Goal: Contribute content

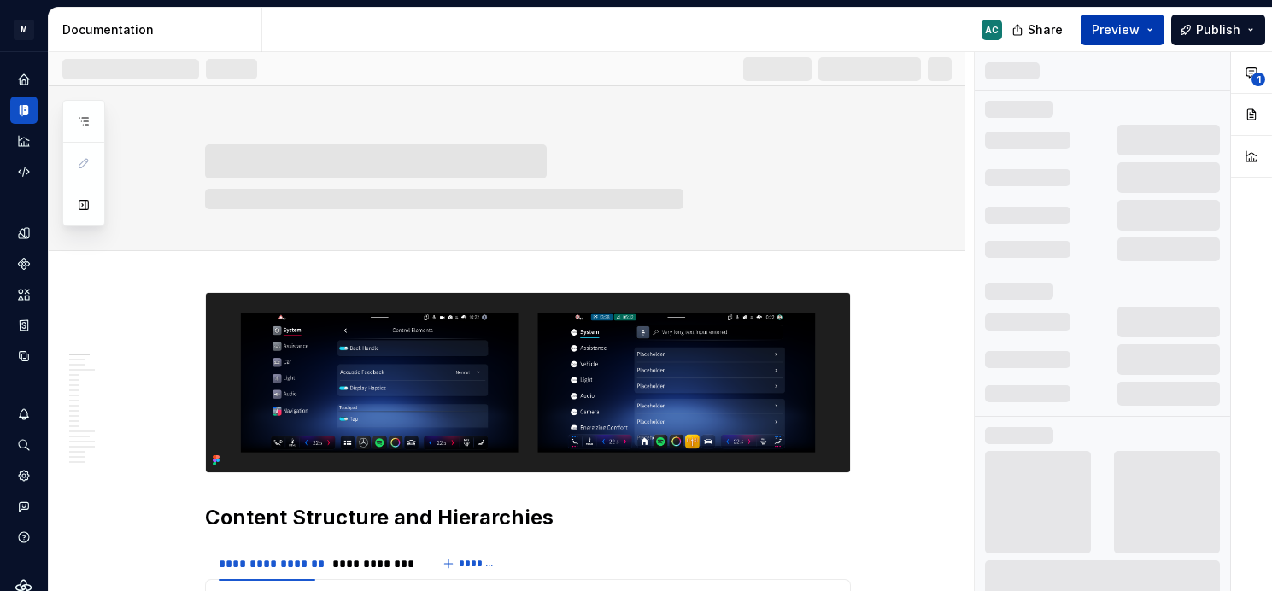
click at [1154, 23] on button "Preview" at bounding box center [1122, 30] width 84 height 31
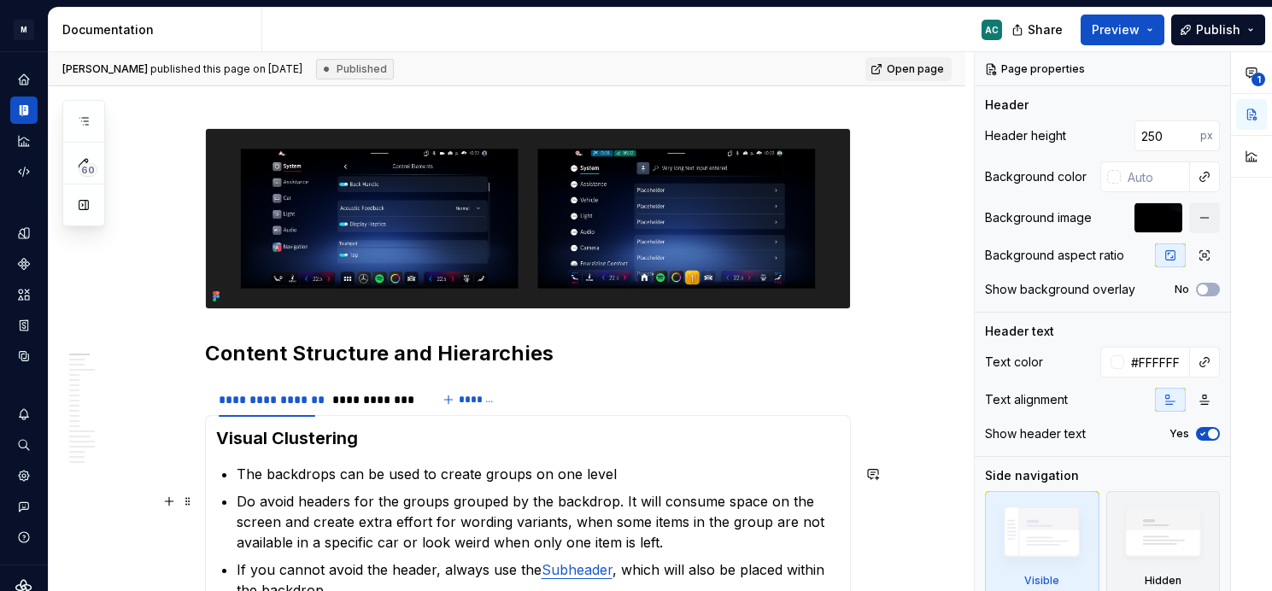
scroll to position [248, 0]
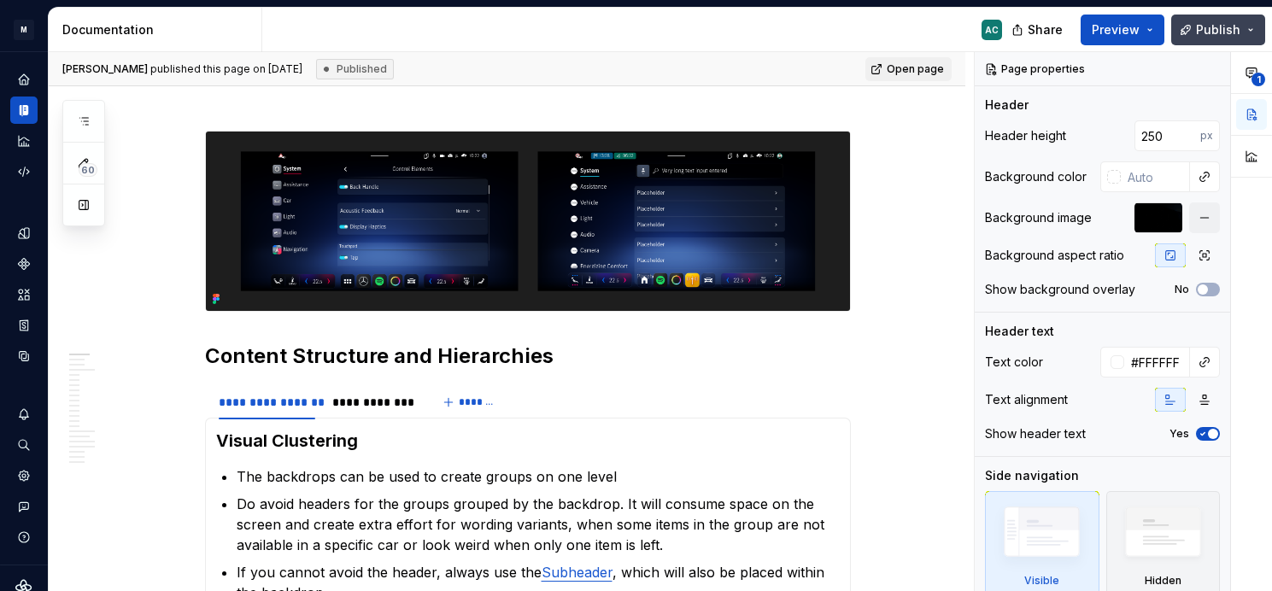
click at [1251, 27] on button "Publish" at bounding box center [1218, 30] width 94 height 31
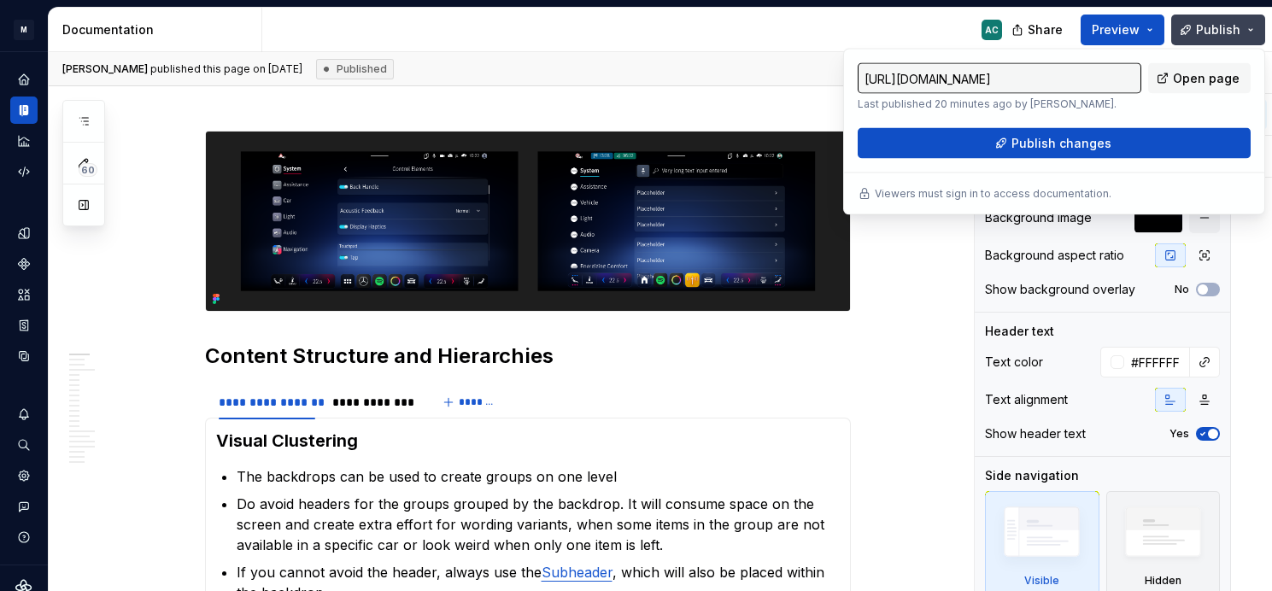
click at [1251, 27] on button "Publish" at bounding box center [1218, 30] width 94 height 31
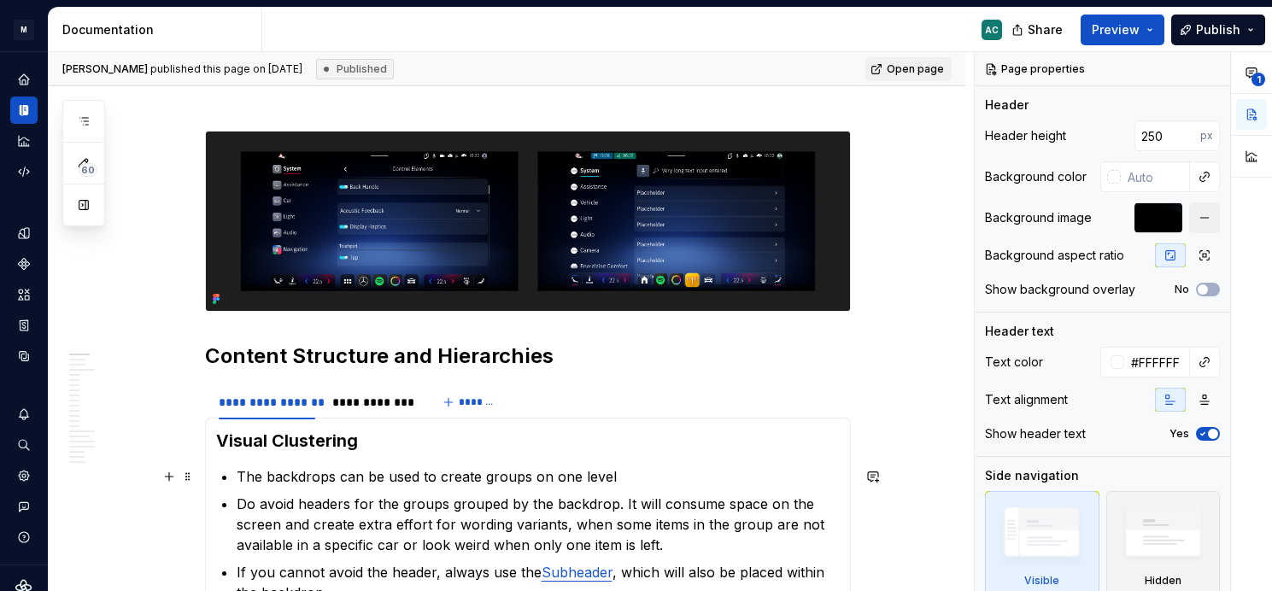
click at [640, 466] on p "The backdrops can be used to create groups on one level" at bounding box center [538, 476] width 603 height 20
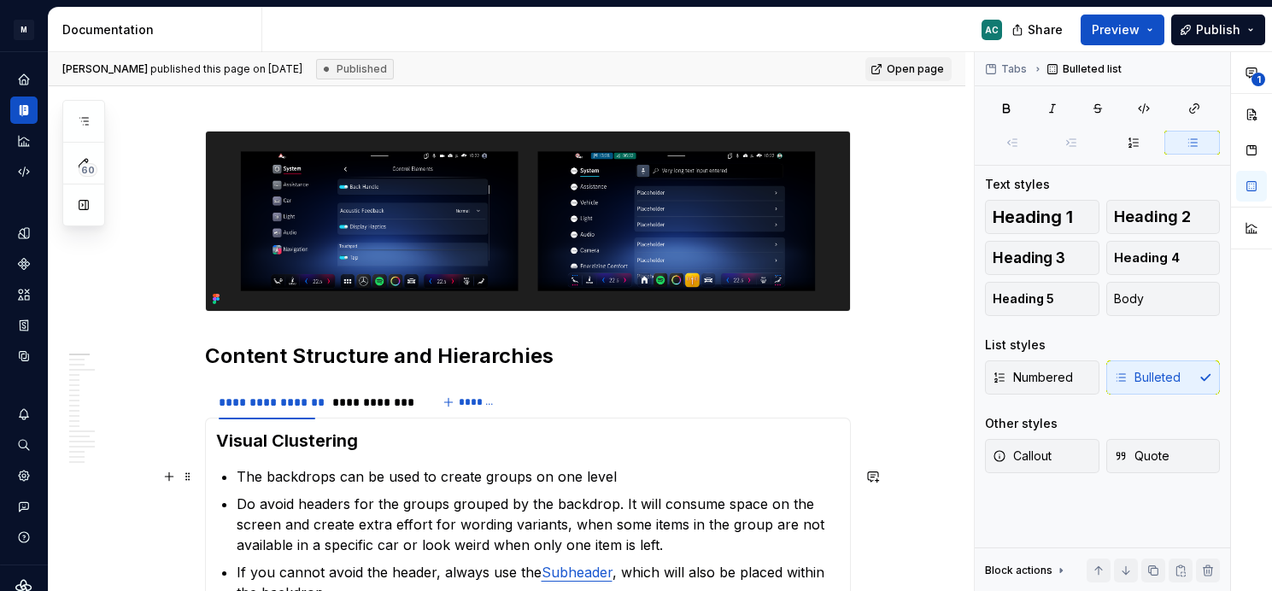
type textarea "*"
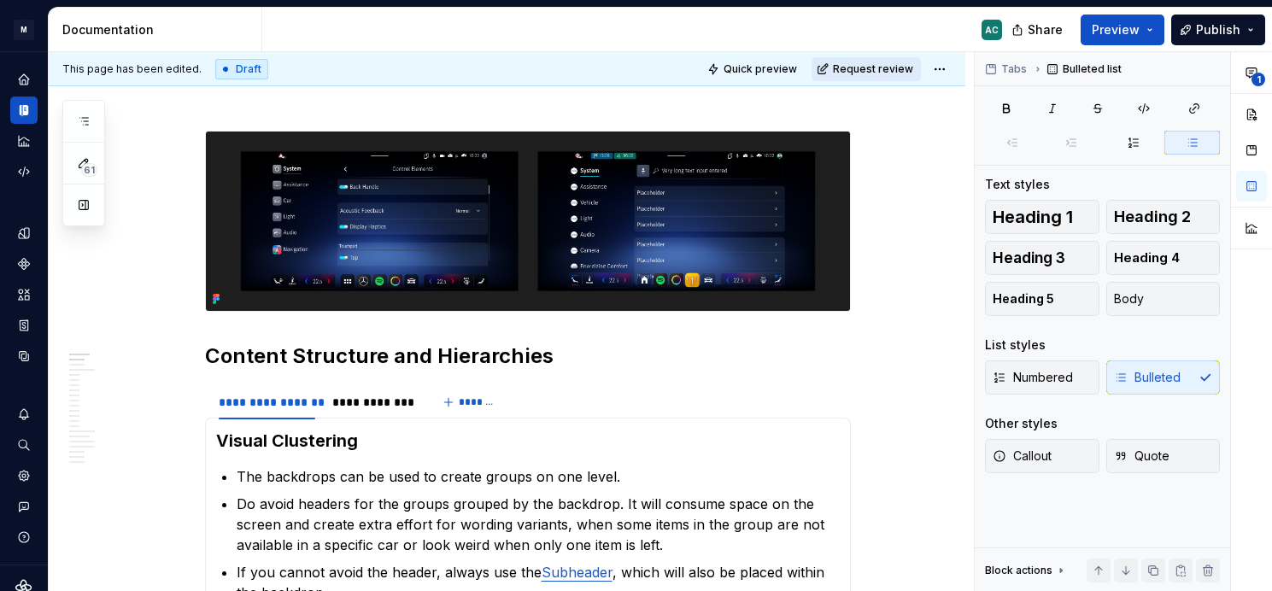
click at [902, 68] on span "Request review" at bounding box center [873, 69] width 80 height 14
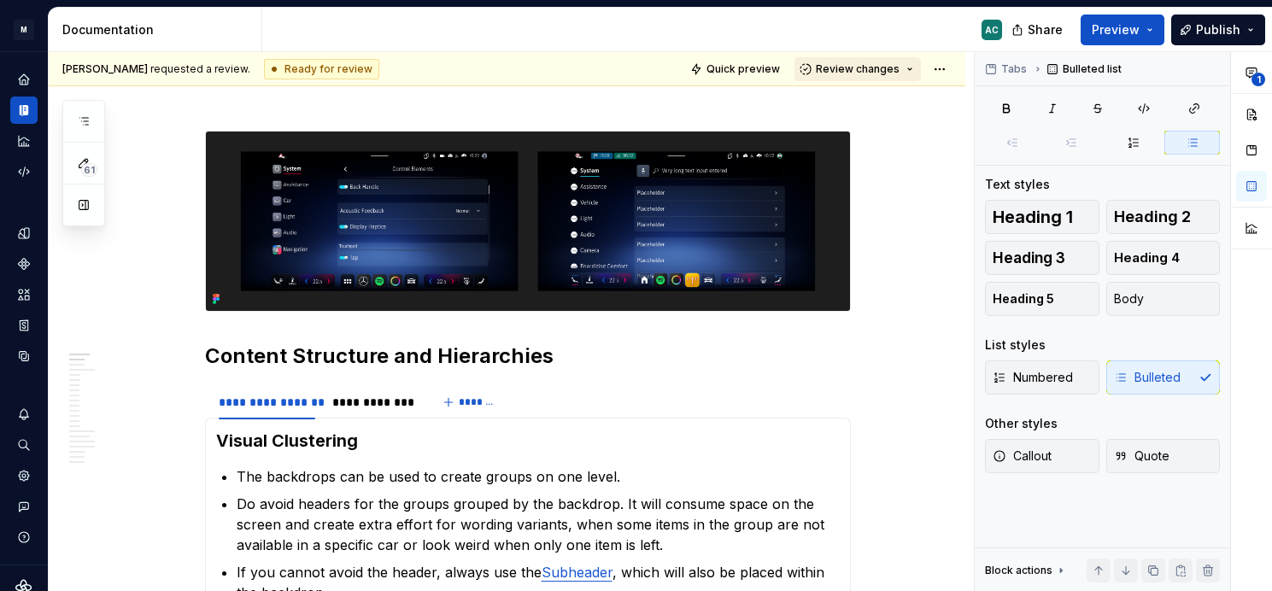
click at [921, 67] on button "Review changes" at bounding box center [857, 69] width 126 height 24
click at [934, 24] on div "AC" at bounding box center [638, 30] width 753 height 44
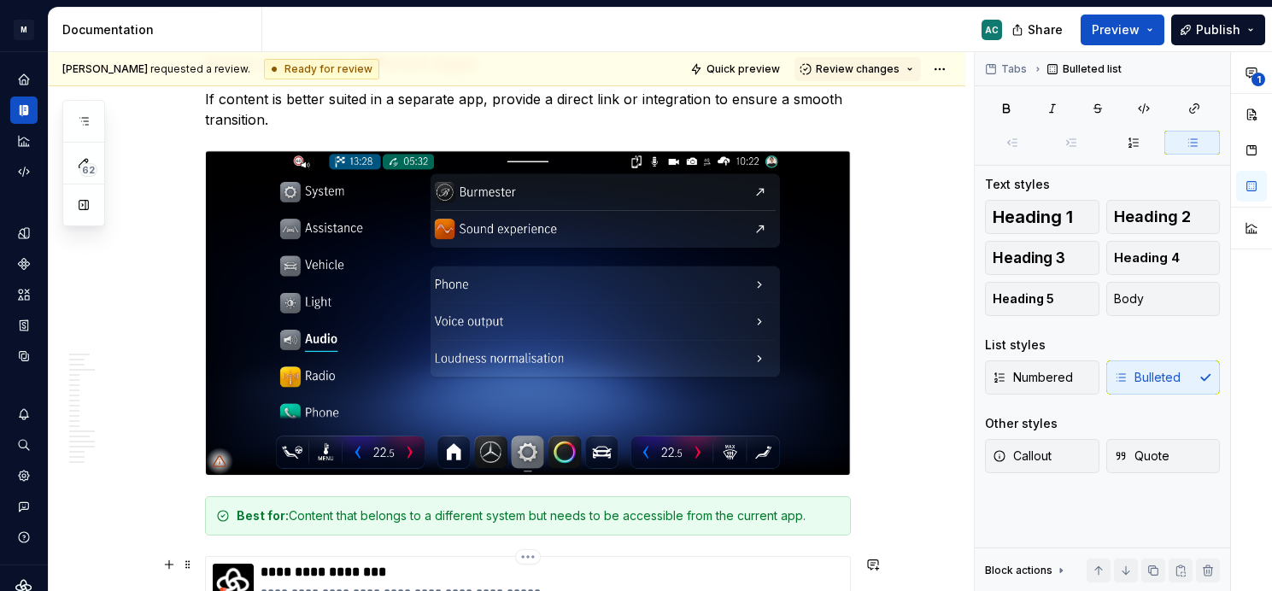
scroll to position [5456, 0]
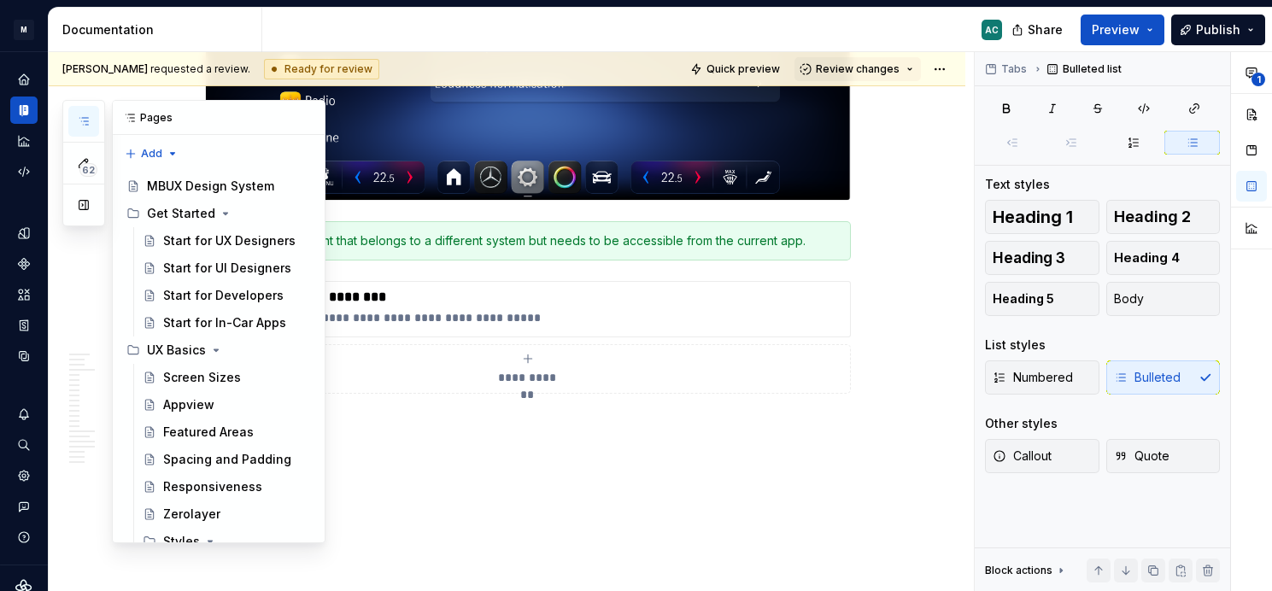
click at [74, 119] on button "button" at bounding box center [83, 121] width 31 height 31
click at [36, 46] on button "Expand sidebar" at bounding box center [36, 52] width 24 height 24
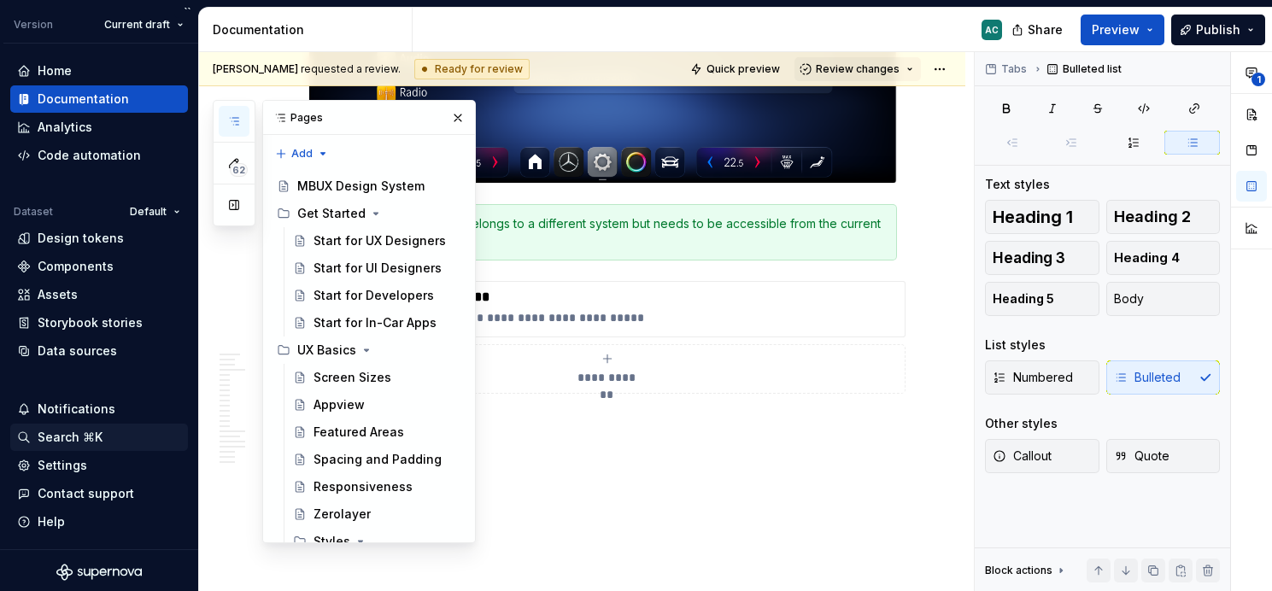
scroll to position [50, 0]
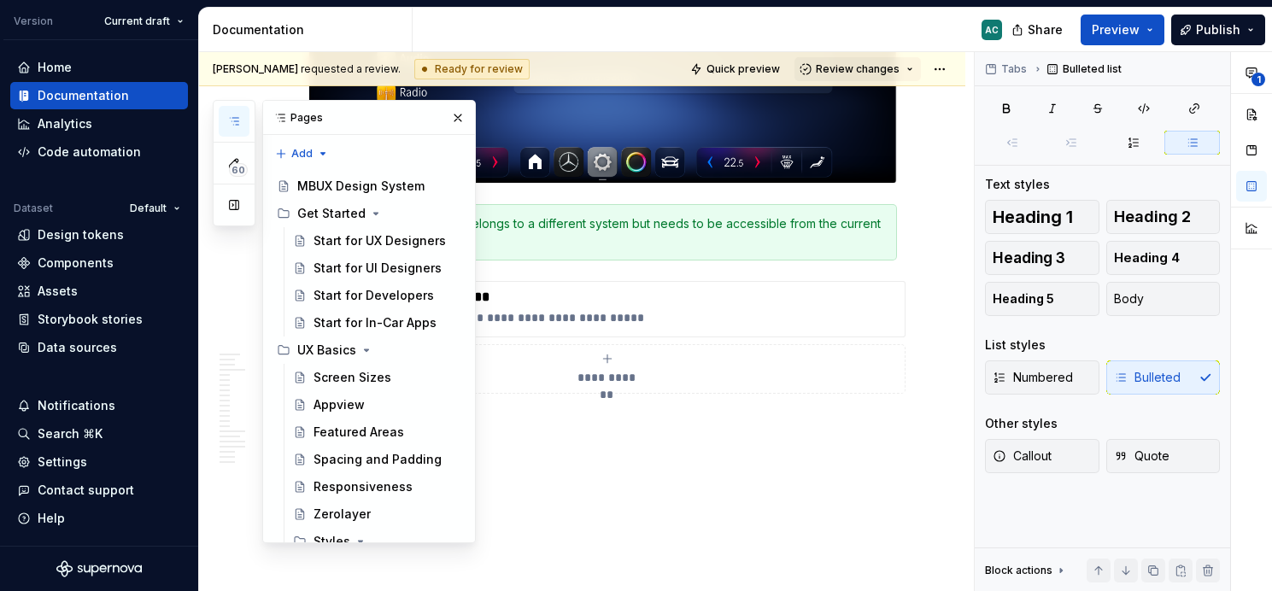
click at [465, 25] on div "AC" at bounding box center [713, 30] width 603 height 44
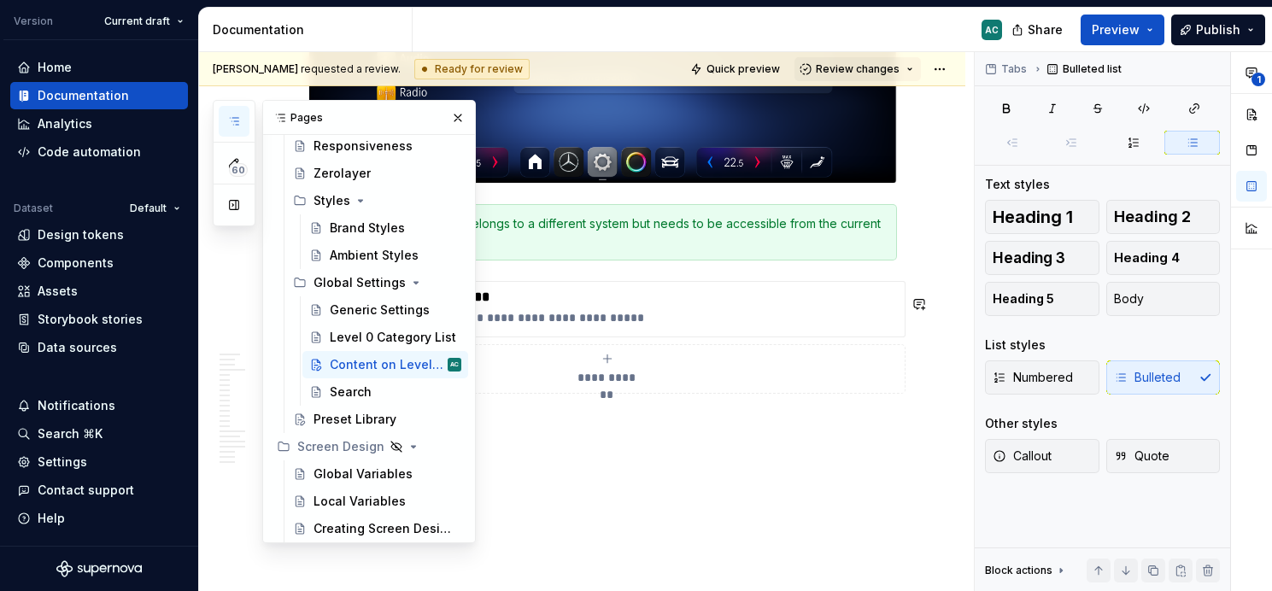
scroll to position [415, 0]
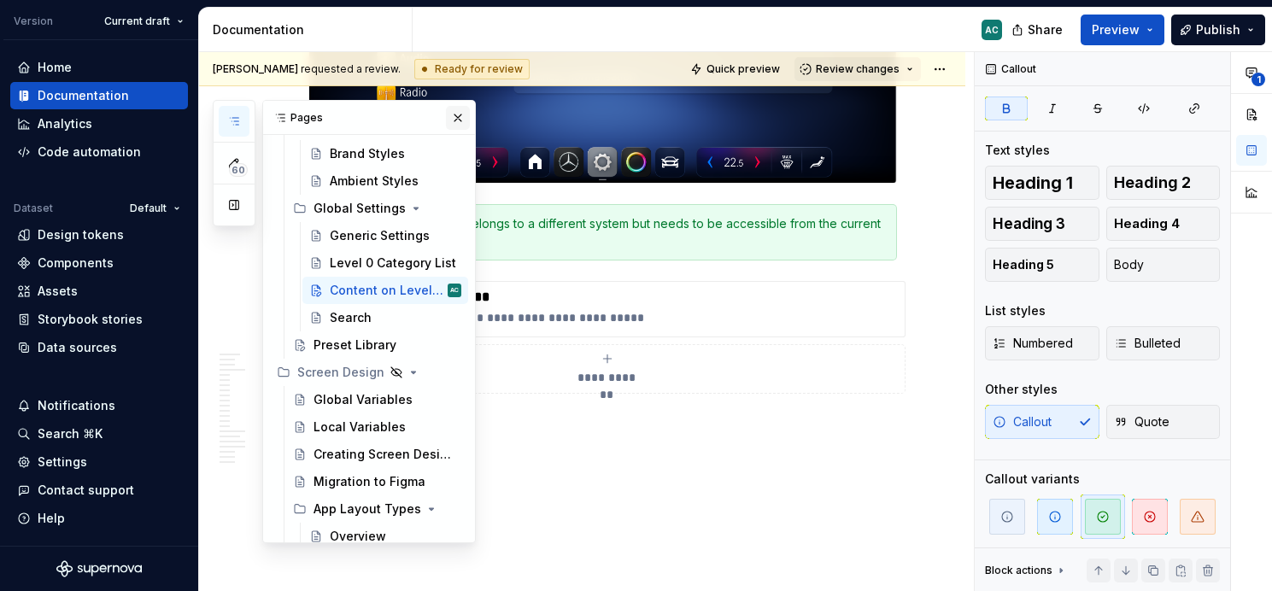
click at [462, 118] on button "button" at bounding box center [458, 118] width 24 height 24
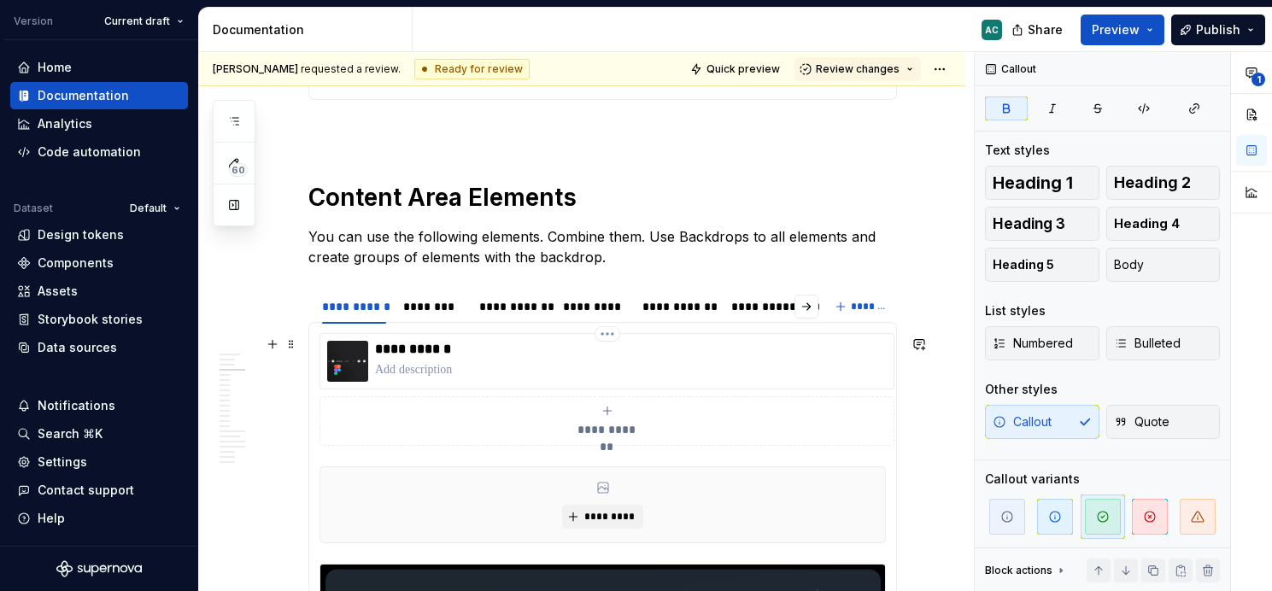
scroll to position [1862, 0]
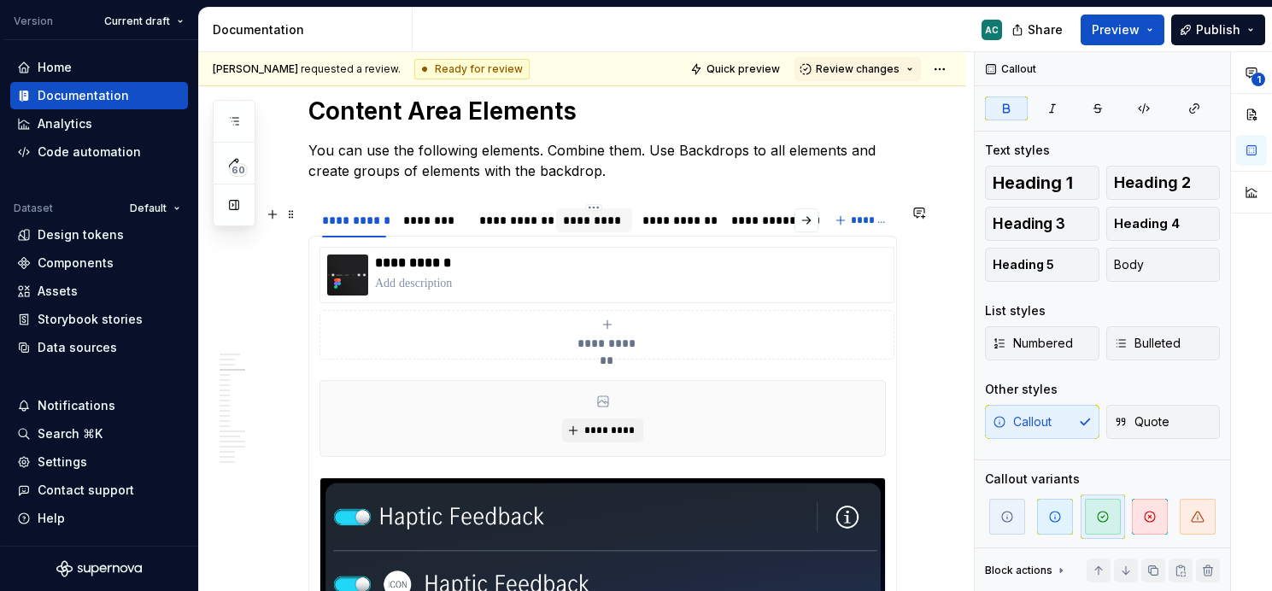
click at [584, 221] on div "*********" at bounding box center [594, 220] width 62 height 17
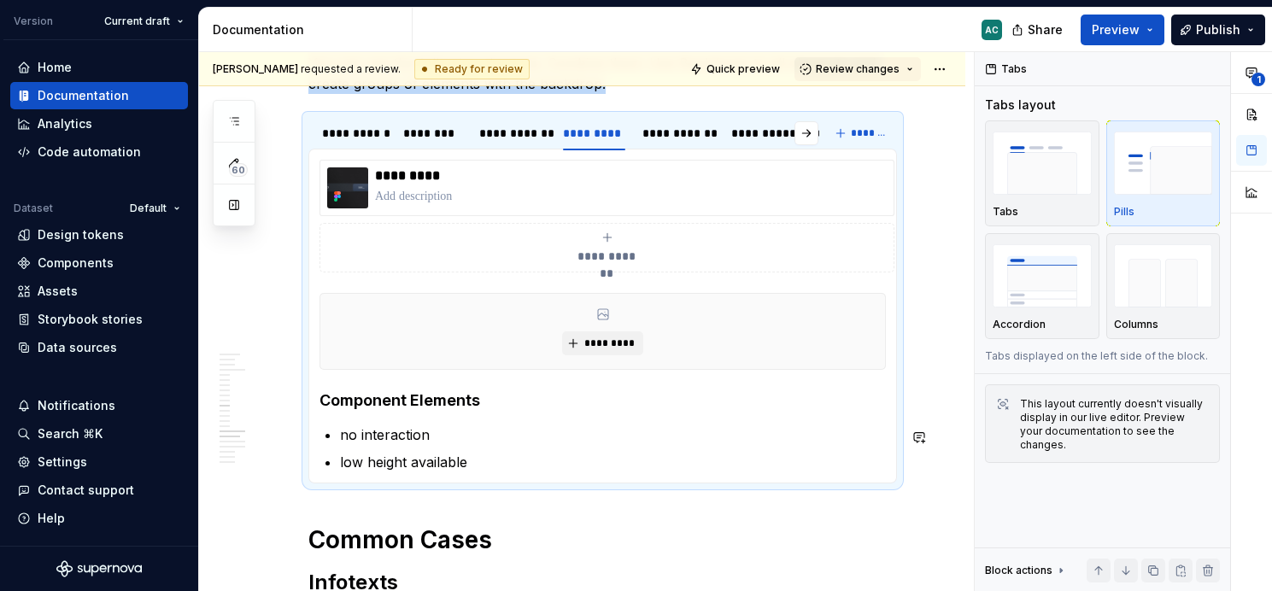
scroll to position [1990, 0]
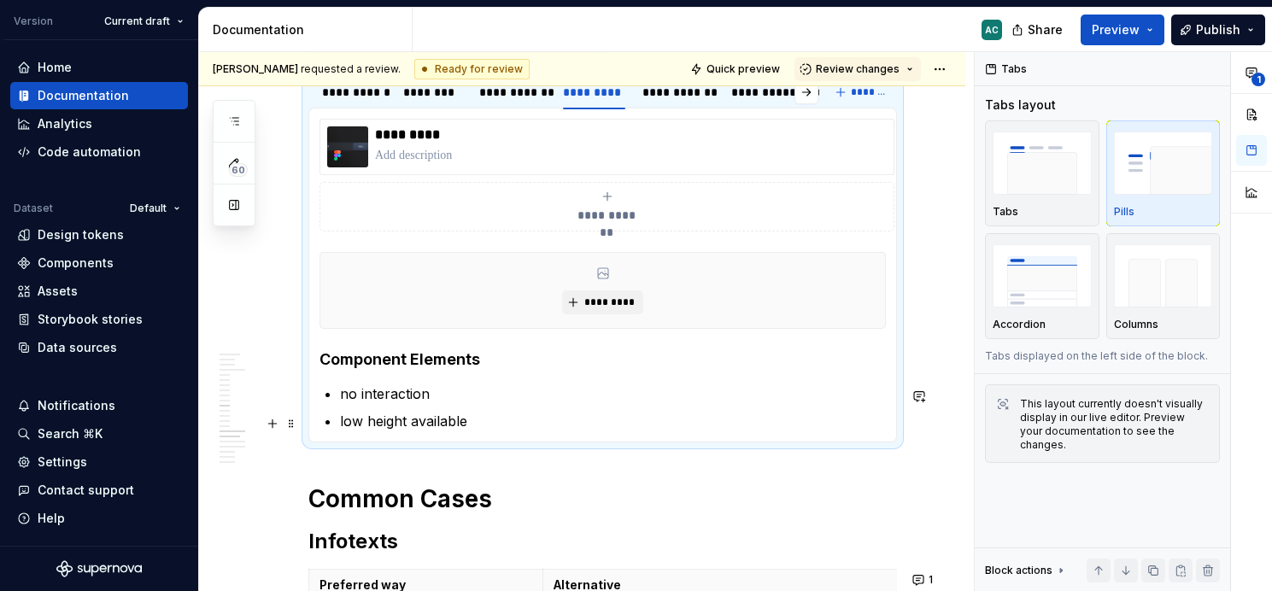
click at [464, 429] on p "low height available" at bounding box center [613, 421] width 546 height 20
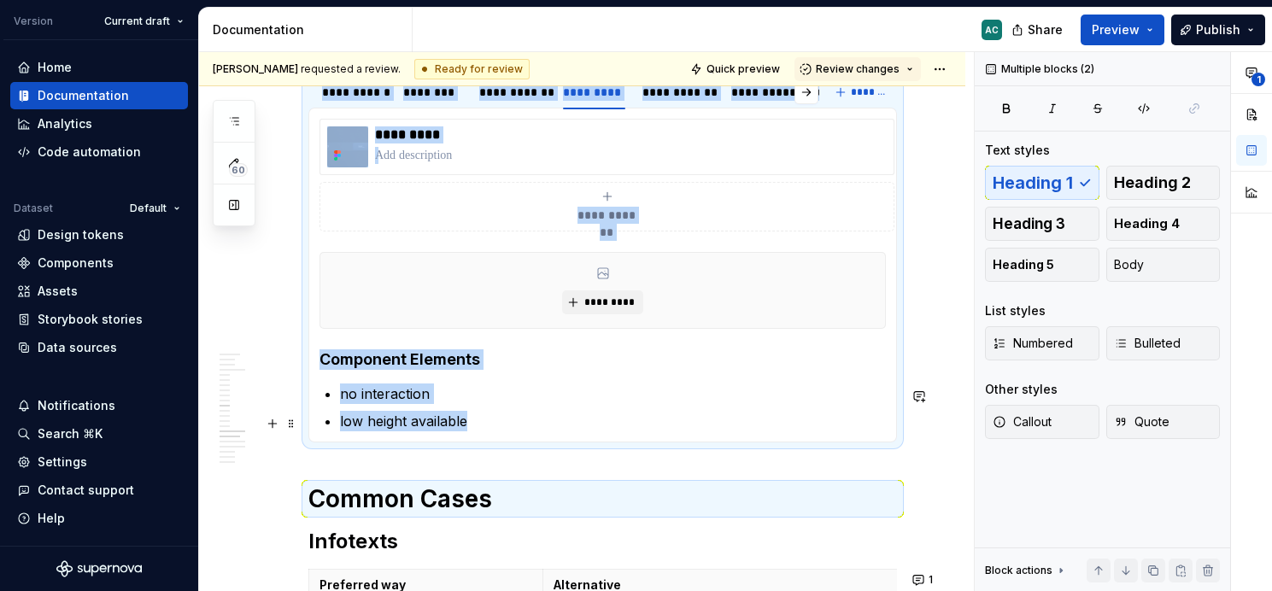
click at [464, 429] on p "low height available" at bounding box center [613, 421] width 546 height 20
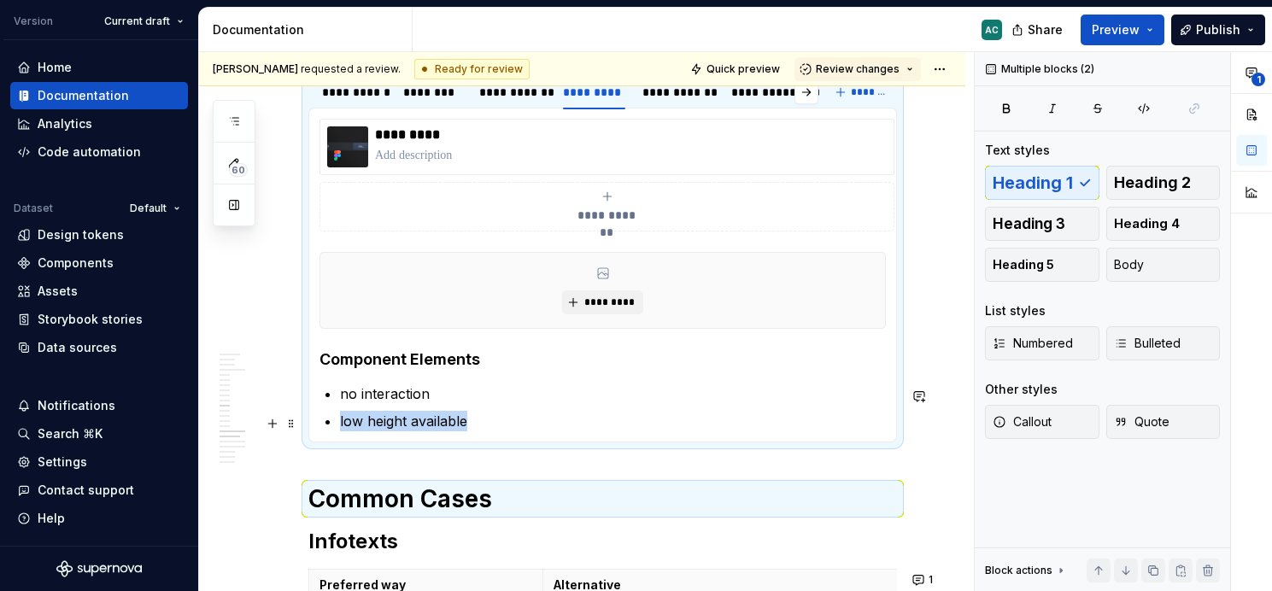
click at [464, 429] on p "low height available" at bounding box center [613, 421] width 546 height 20
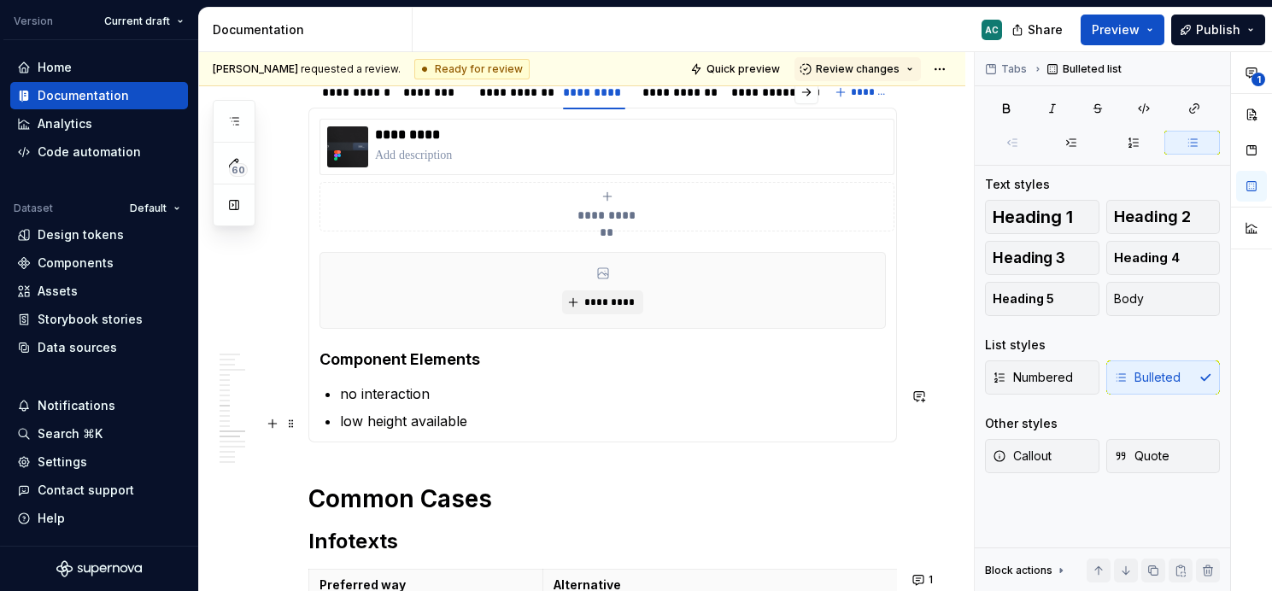
click at [365, 431] on p "low height available" at bounding box center [613, 421] width 546 height 20
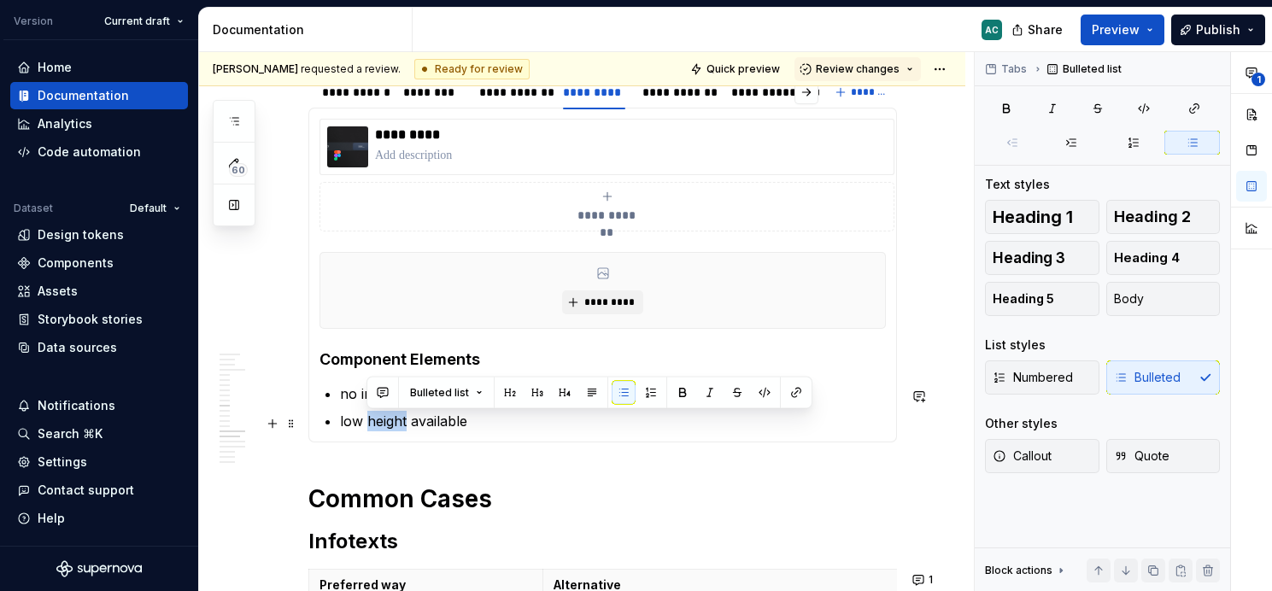
click at [365, 431] on p "low height available" at bounding box center [613, 421] width 546 height 20
click at [499, 431] on p "low height available" at bounding box center [613, 421] width 546 height 20
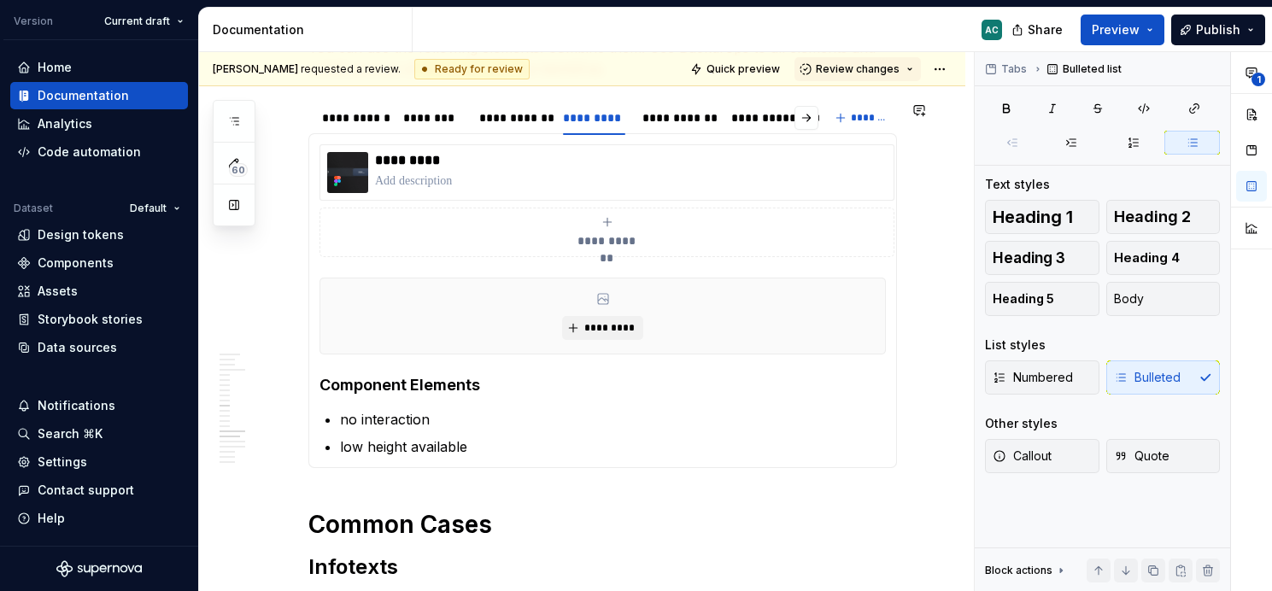
scroll to position [1984, 0]
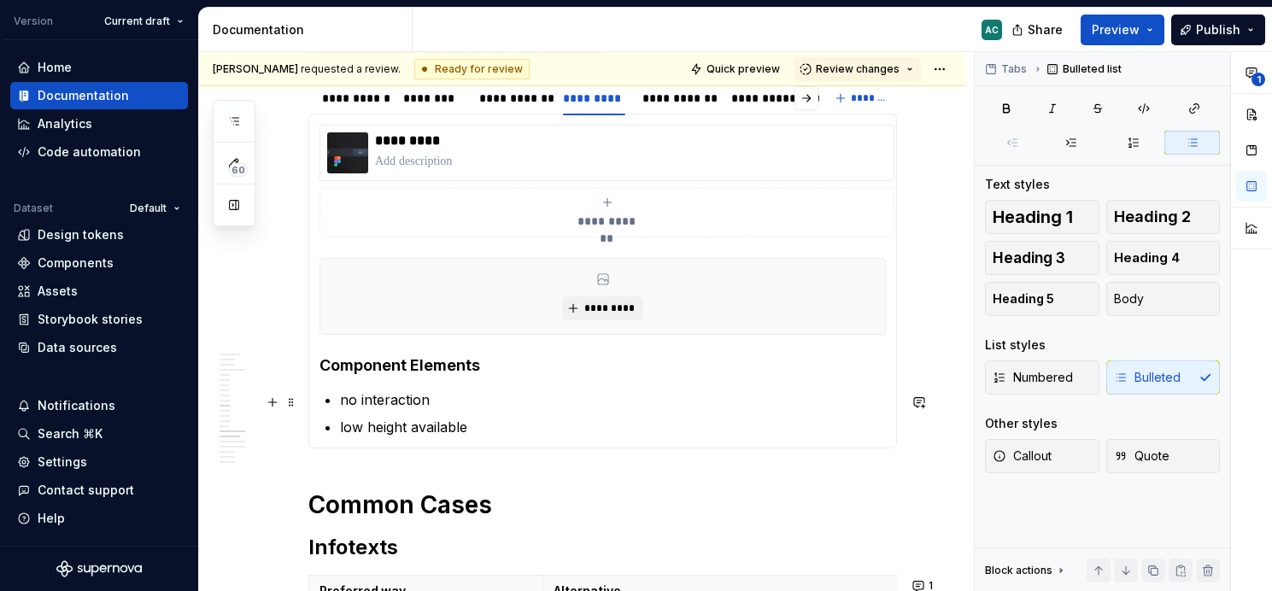
click at [340, 399] on li "no interaction" at bounding box center [613, 399] width 546 height 20
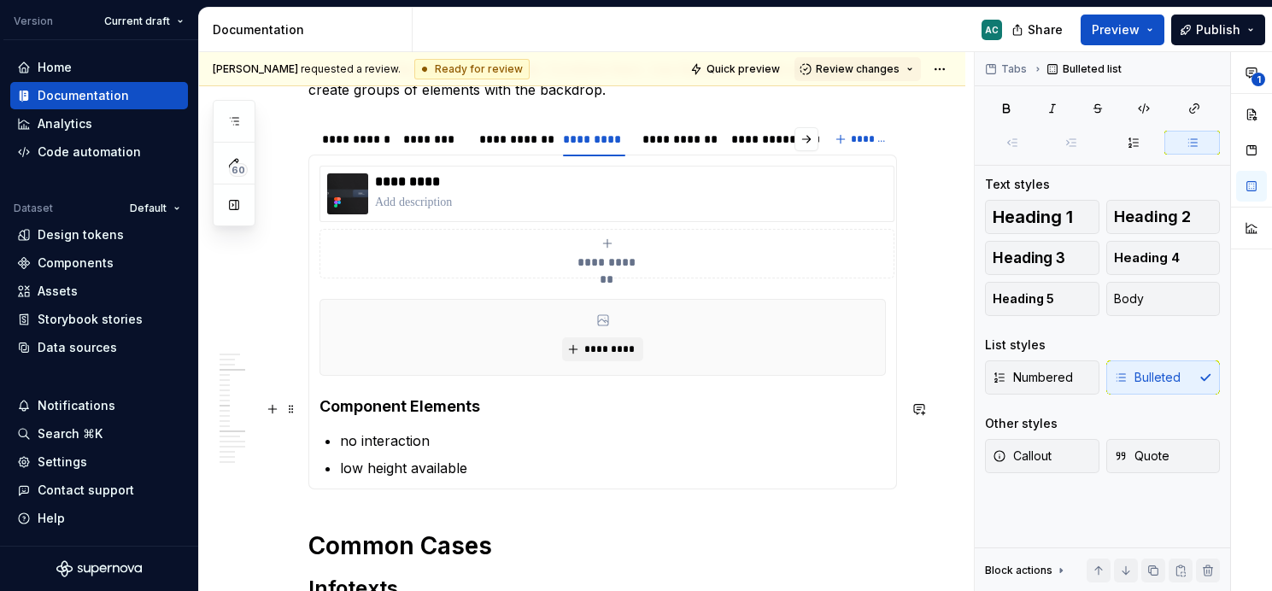
scroll to position [1950, 0]
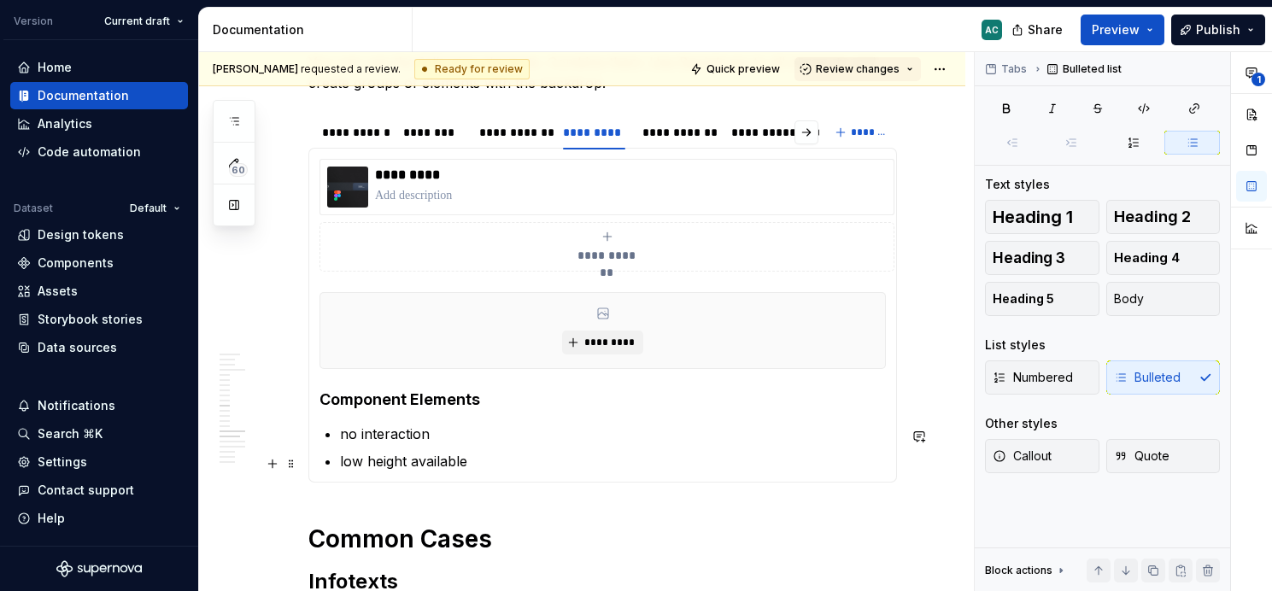
click at [406, 468] on p "low height available" at bounding box center [613, 461] width 546 height 20
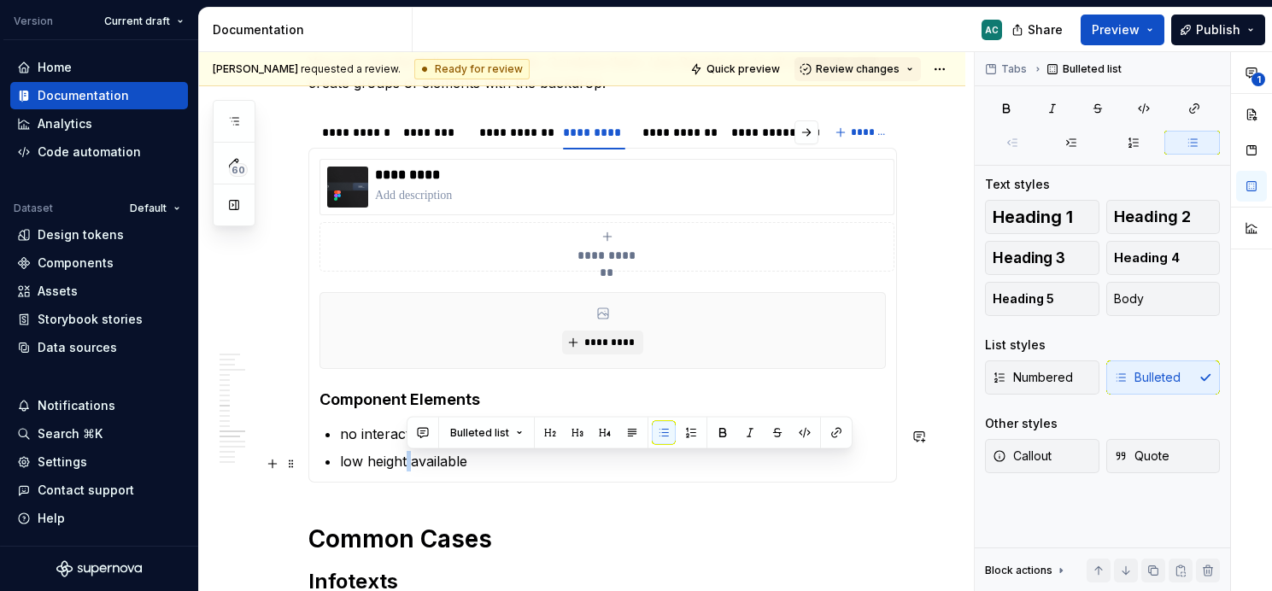
click at [436, 463] on p "low height available" at bounding box center [613, 461] width 546 height 20
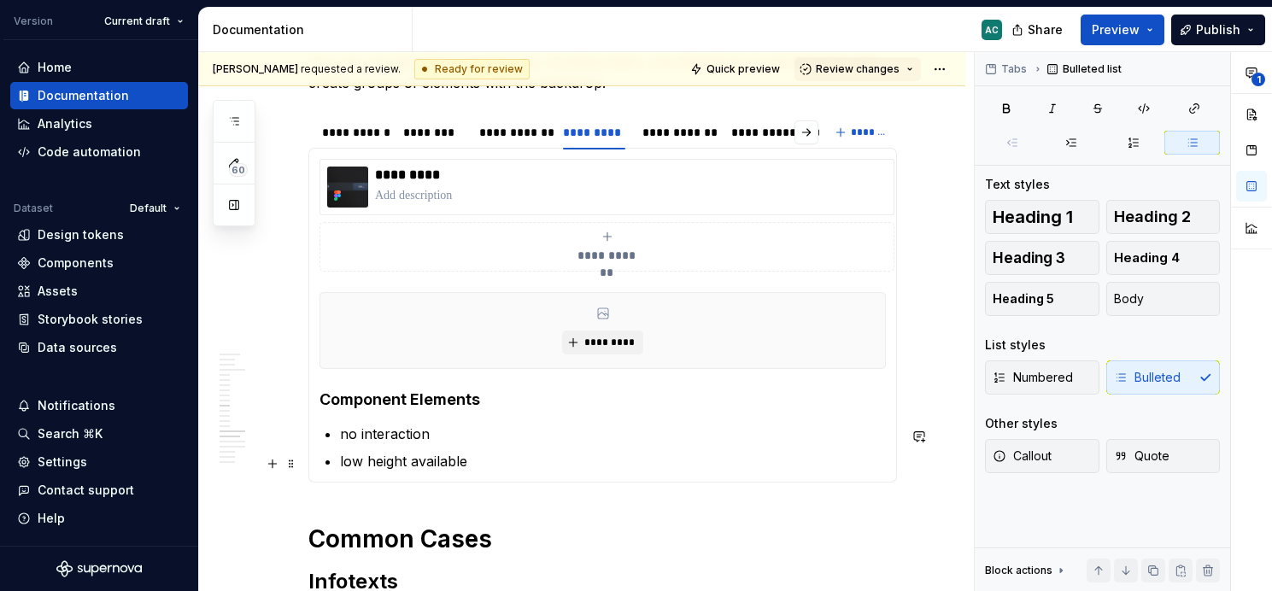
click at [463, 467] on p "low height available" at bounding box center [613, 461] width 546 height 20
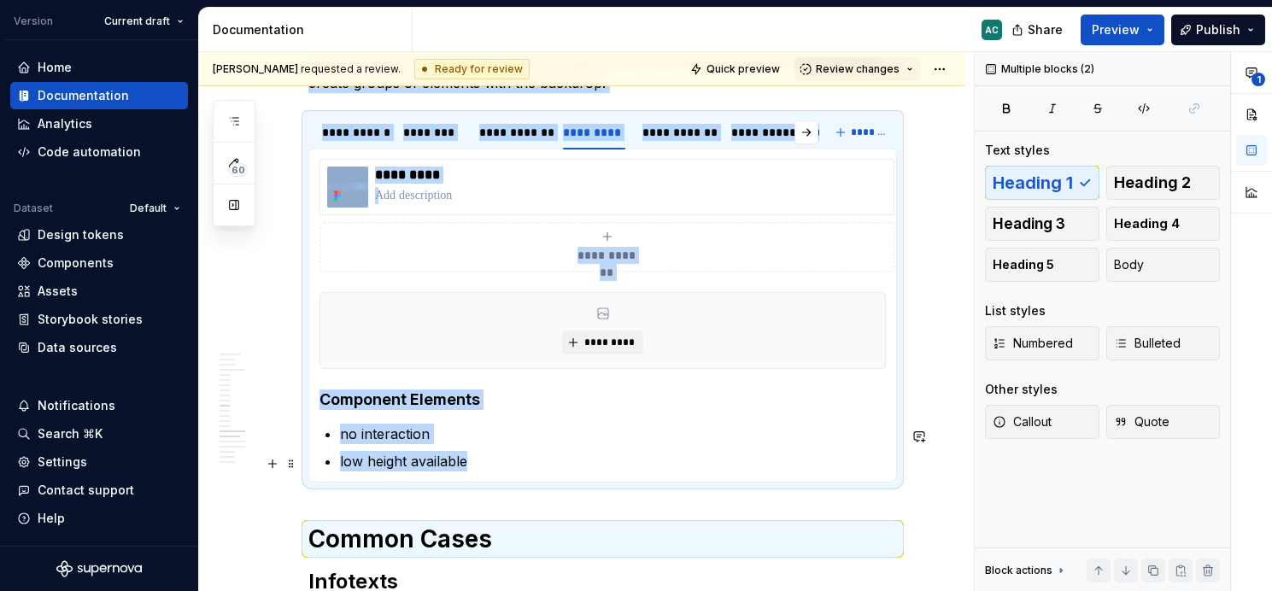
click at [463, 467] on p "low height available" at bounding box center [613, 461] width 546 height 20
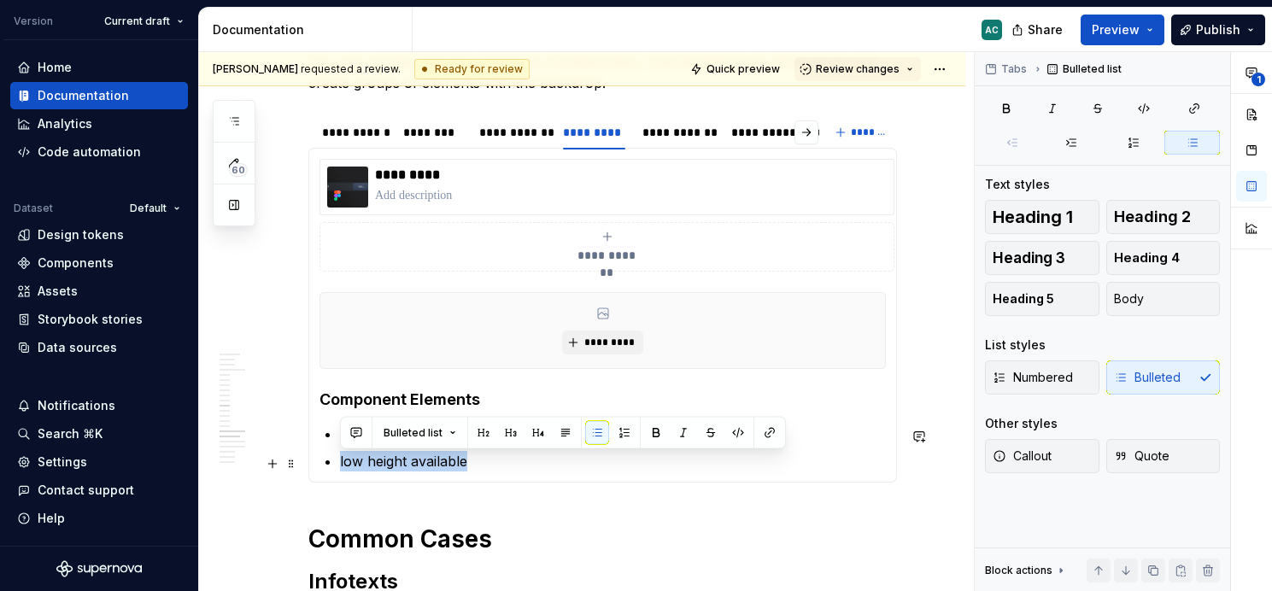
click at [402, 465] on p "low height available" at bounding box center [613, 461] width 546 height 20
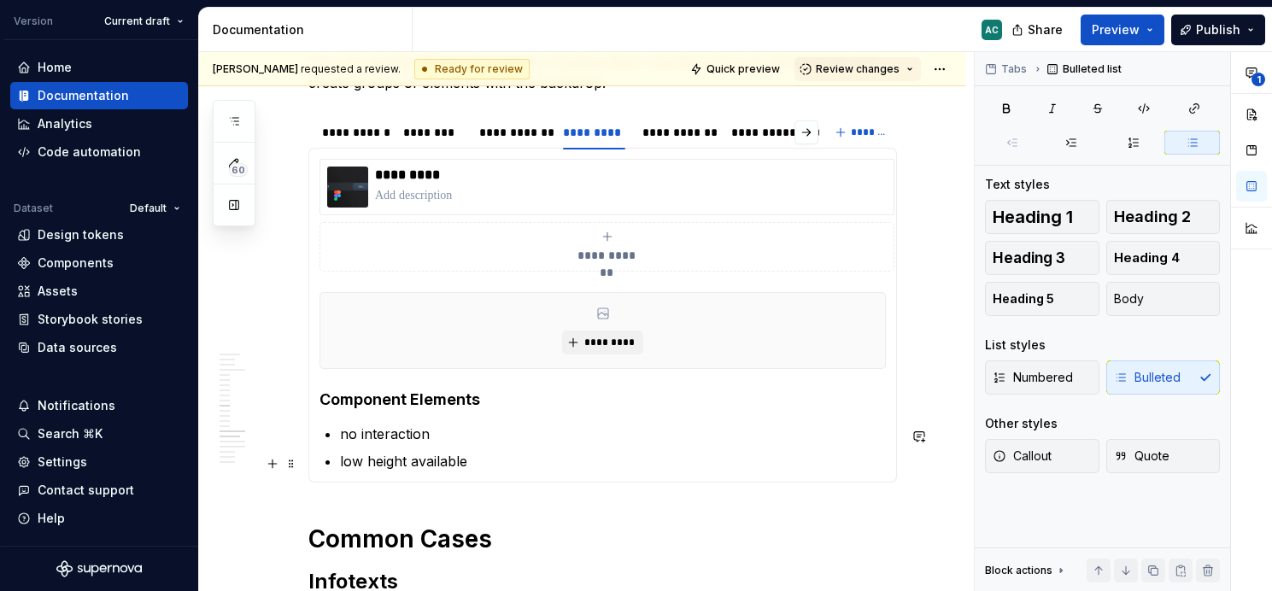
click at [452, 465] on p "low height available" at bounding box center [613, 461] width 546 height 20
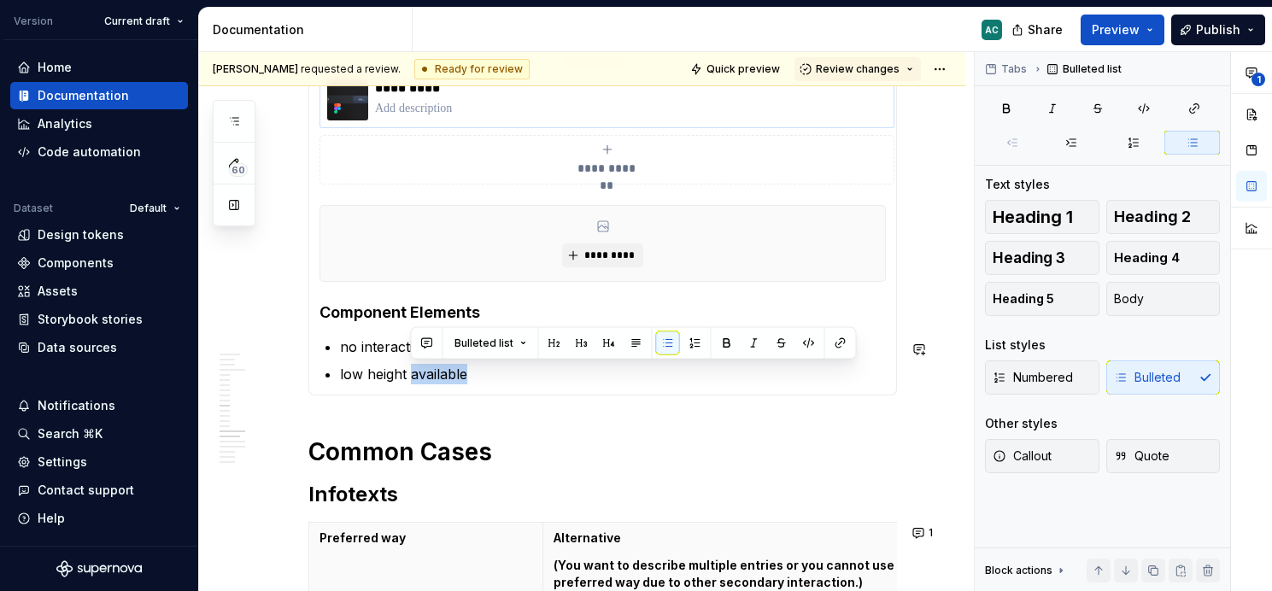
scroll to position [2050, 0]
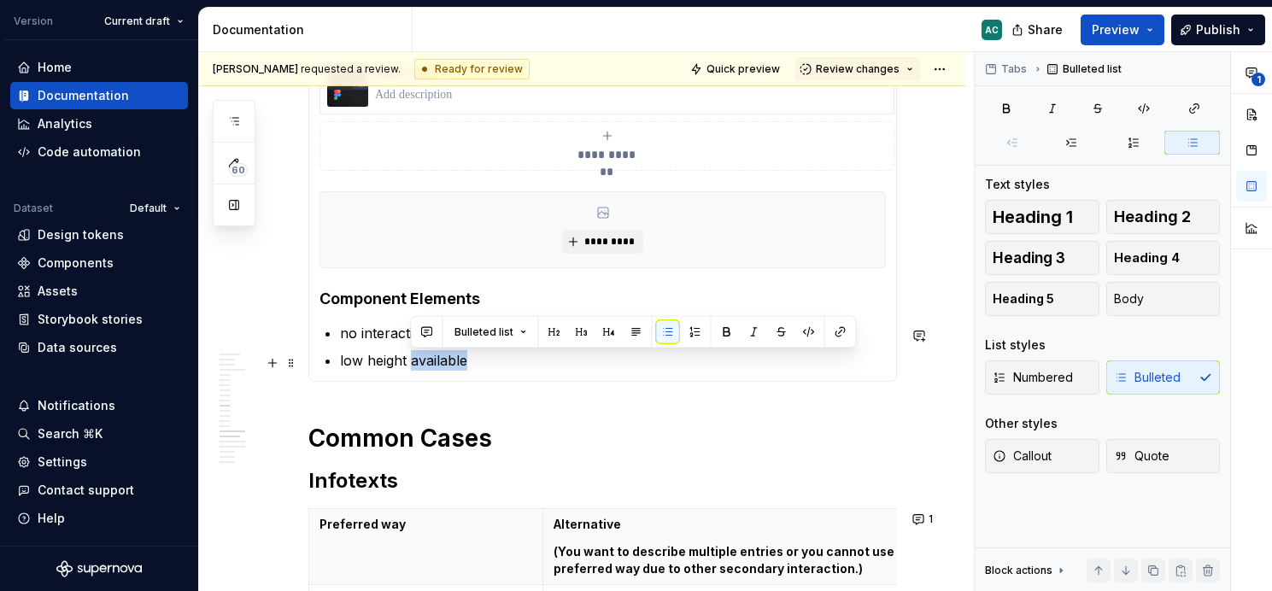
click at [475, 371] on p "low height available" at bounding box center [613, 360] width 546 height 20
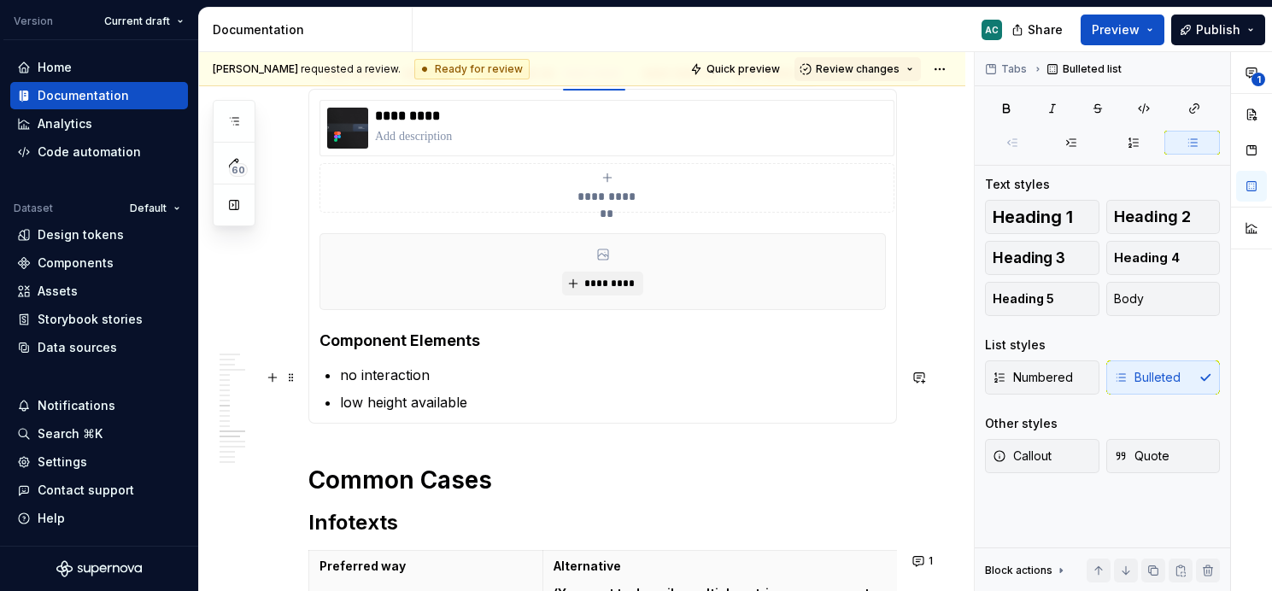
scroll to position [2008, 0]
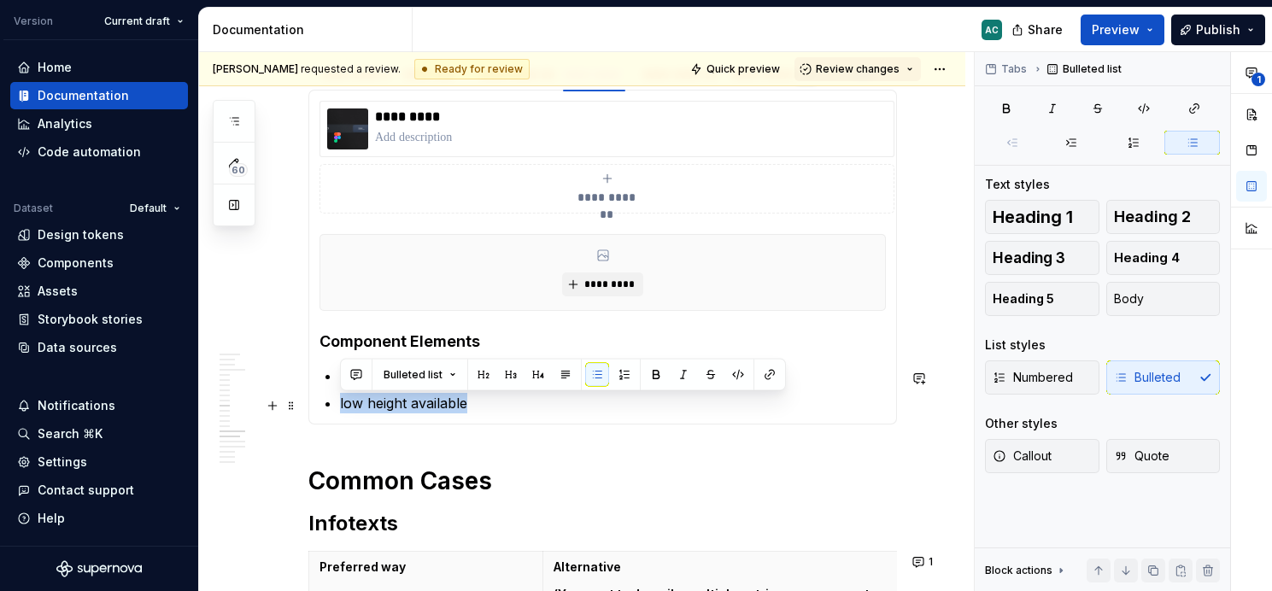
drag, startPoint x: 338, startPoint y: 404, endPoint x: 497, endPoint y: 409, distance: 158.9
click at [497, 409] on section-item-column "**********" at bounding box center [602, 257] width 566 height 313
click at [497, 409] on p "low height available" at bounding box center [613, 403] width 546 height 20
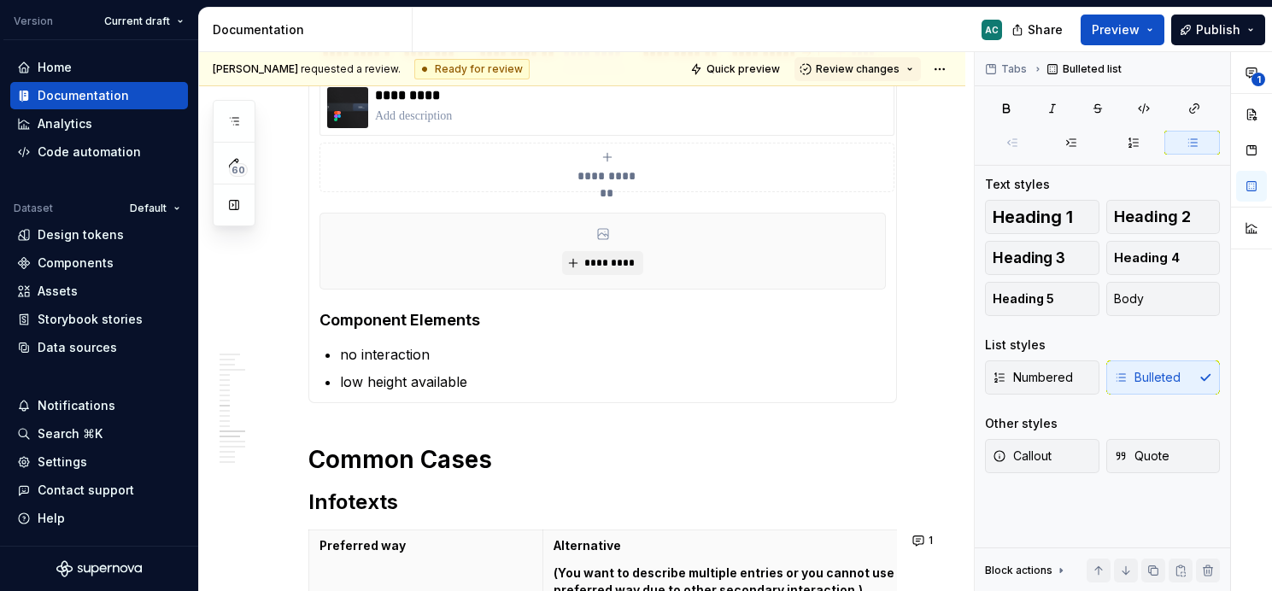
scroll to position [2045, 0]
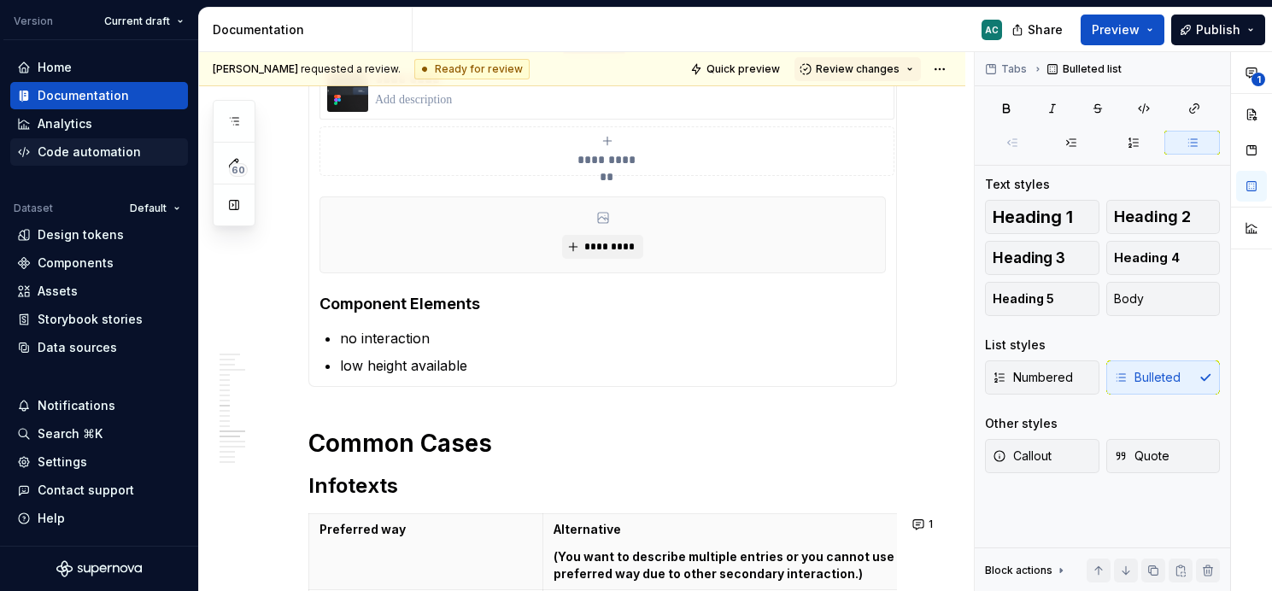
type textarea "*"
